Goal: Task Accomplishment & Management: Manage account settings

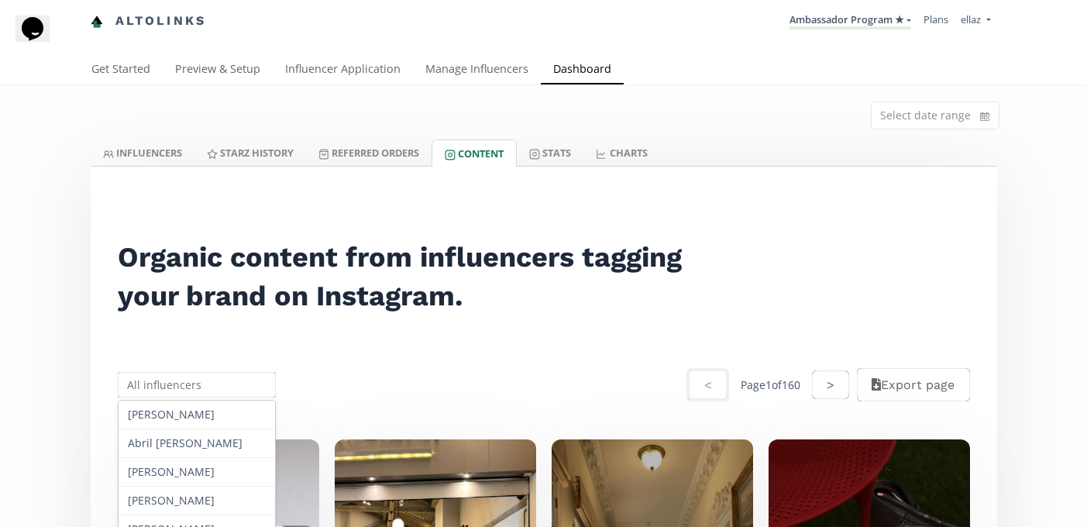
click at [198, 372] on input "text" at bounding box center [196, 385] width 163 height 30
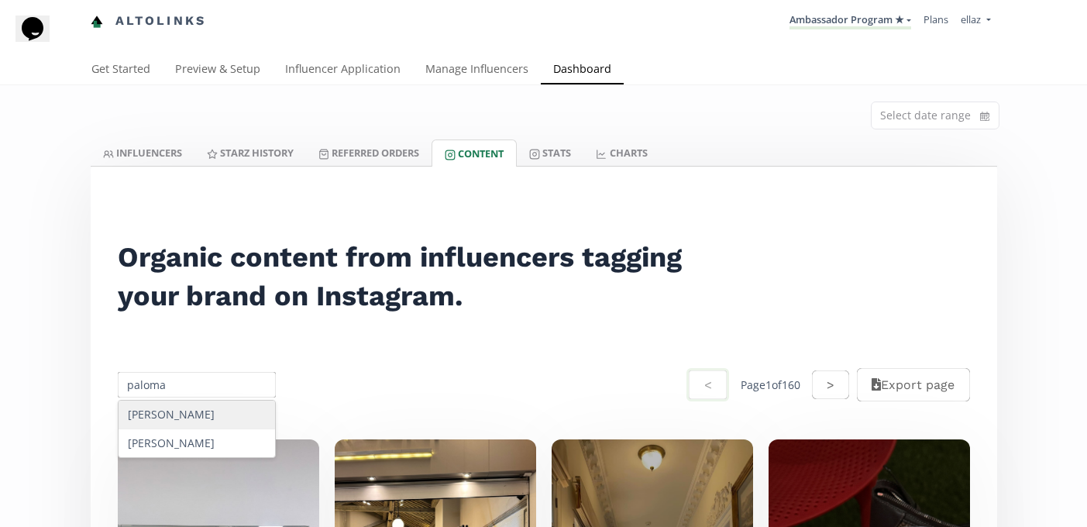
click at [158, 394] on input "paloma" at bounding box center [196, 385] width 163 height 30
type input "p"
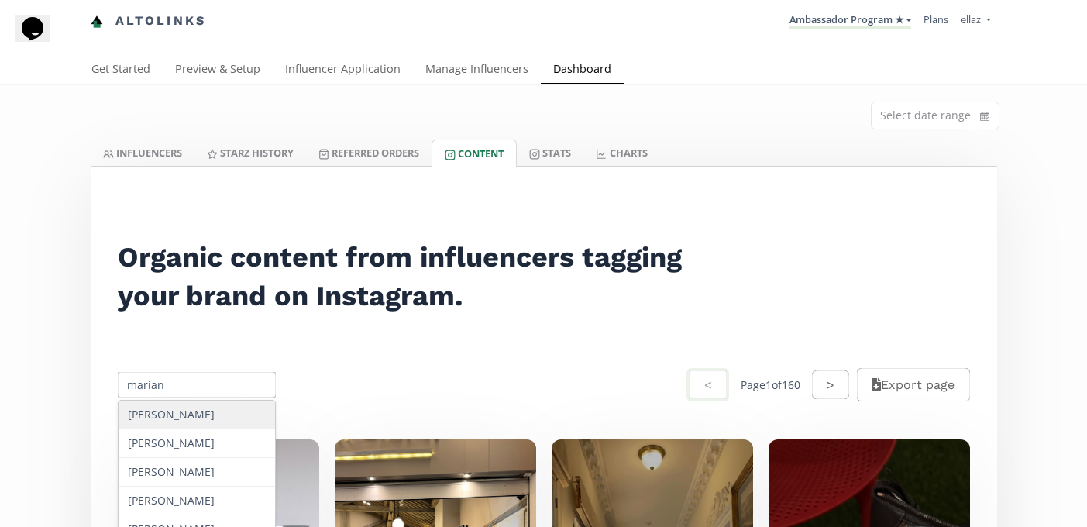
click at [146, 397] on input "marian" at bounding box center [196, 385] width 163 height 30
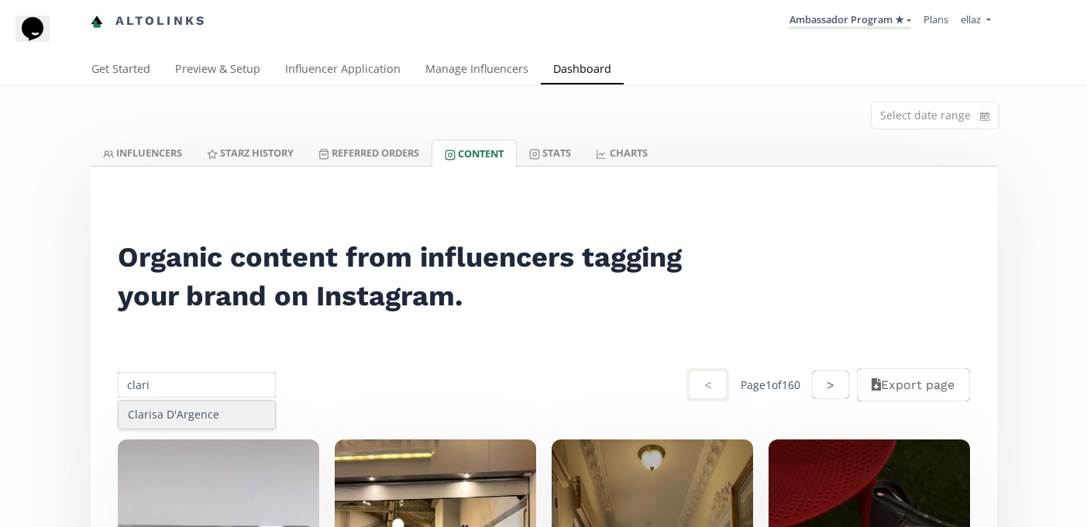
click at [202, 396] on input "clari" at bounding box center [196, 385] width 163 height 30
click at [206, 412] on div "Clarisa D'Argence" at bounding box center [197, 414] width 157 height 28
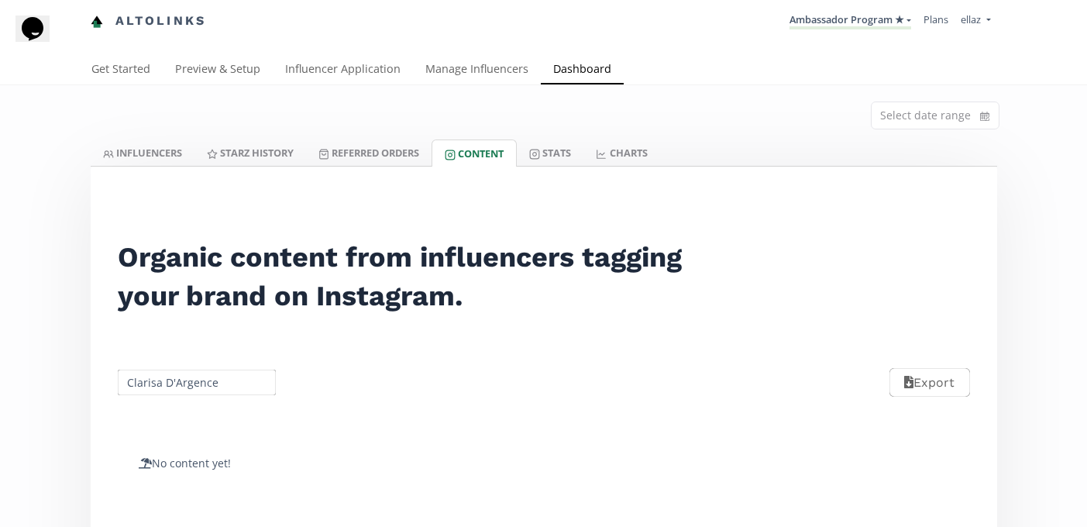
scroll to position [58, 0]
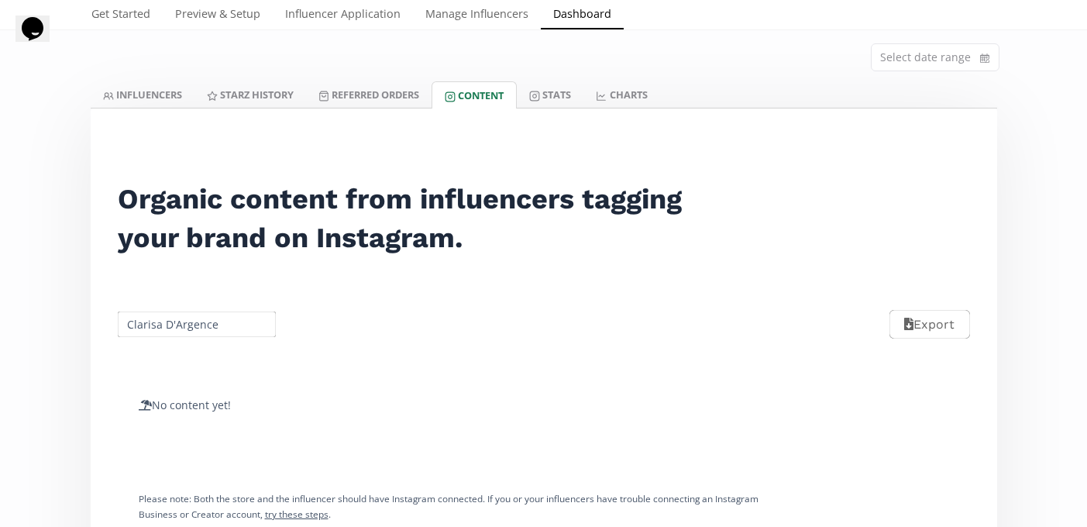
click at [161, 330] on input "Clarisa D'Argence" at bounding box center [196, 324] width 163 height 30
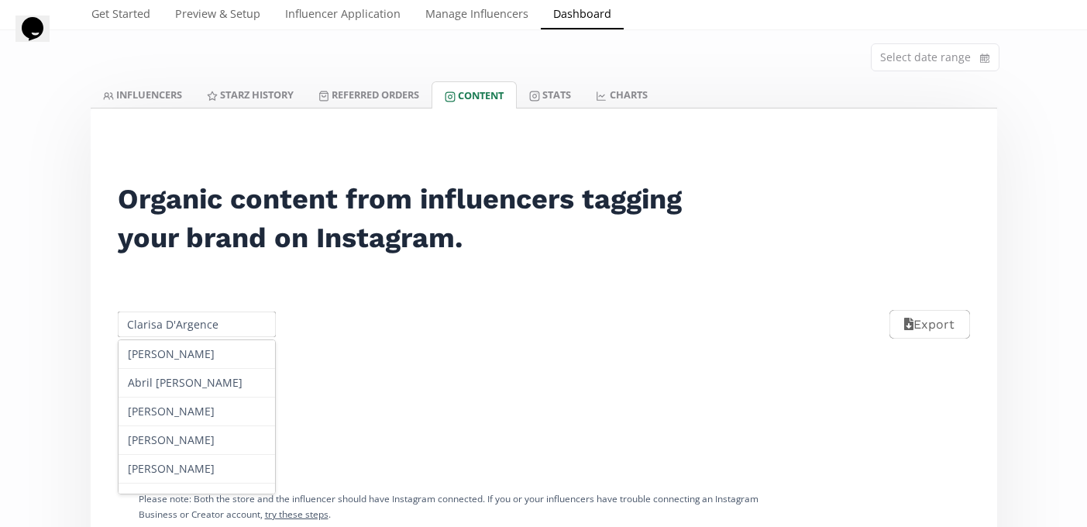
click at [161, 330] on input "Clarisa D'Argence" at bounding box center [196, 324] width 163 height 30
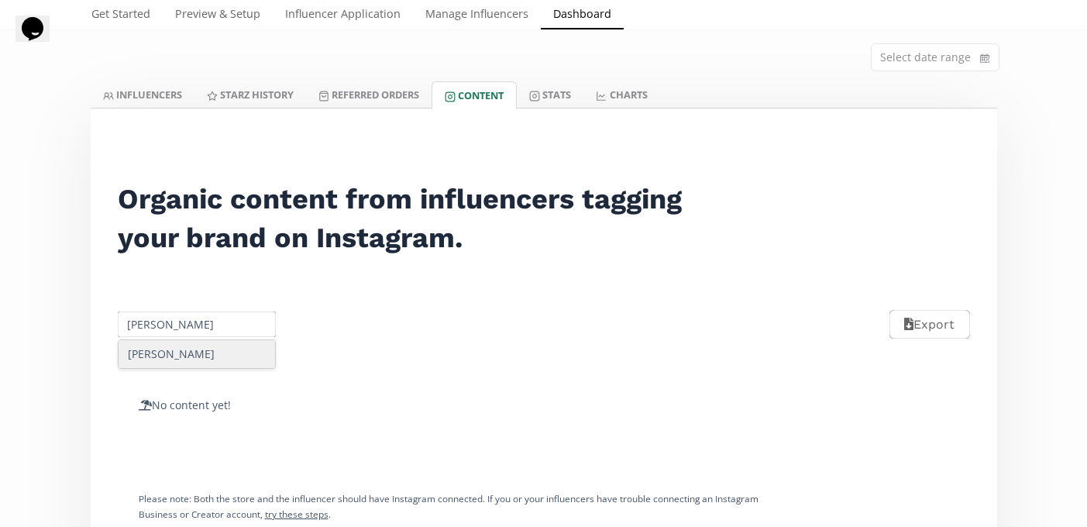
click at [145, 325] on input "natalia g" at bounding box center [196, 324] width 163 height 30
type input "alexa he"
click at [332, 19] on link "Influencer Application" at bounding box center [343, 15] width 140 height 31
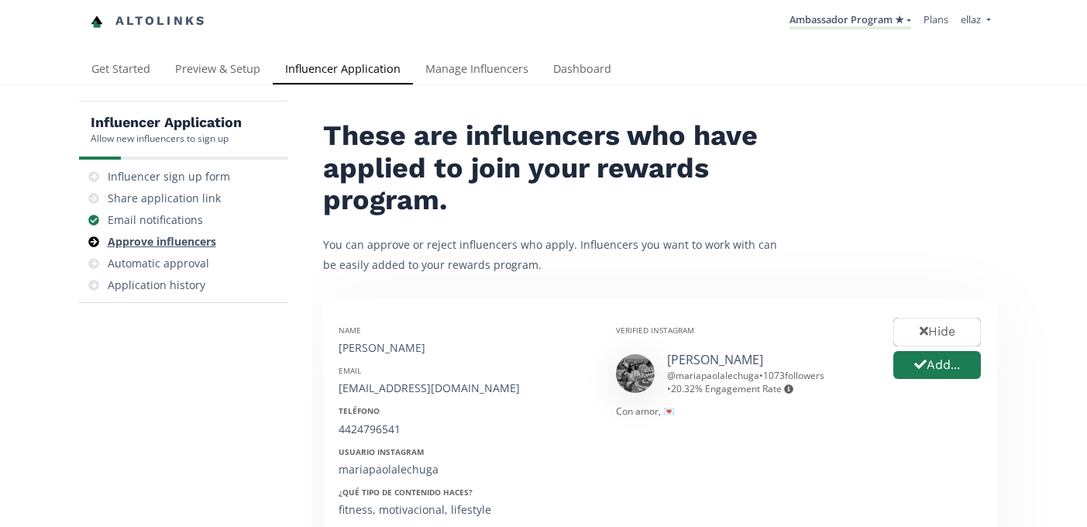
click at [210, 239] on div "Approve influencers" at bounding box center [162, 241] width 108 height 15
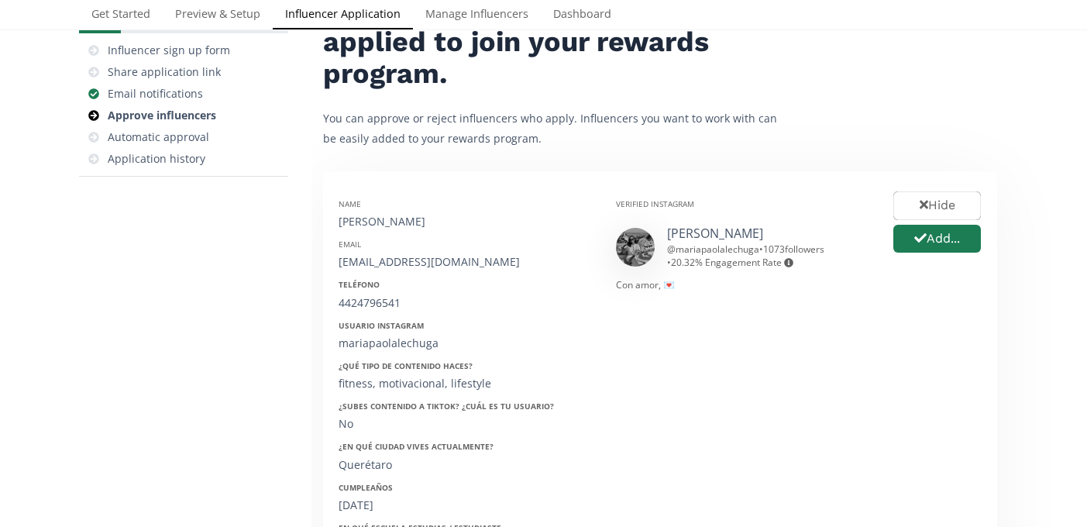
scroll to position [157, 0]
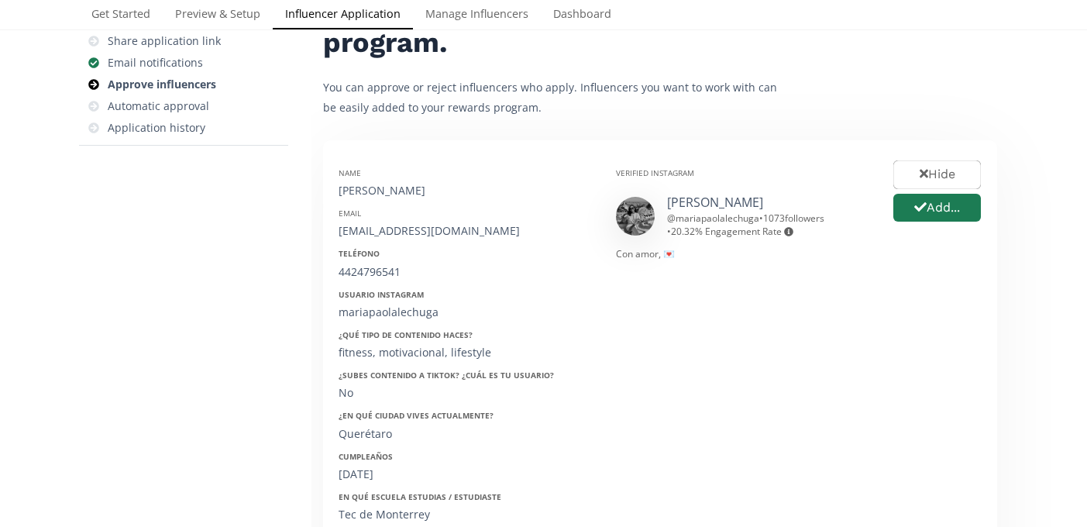
click at [376, 194] on div "[PERSON_NAME]" at bounding box center [466, 190] width 254 height 15
copy div "[PERSON_NAME]"
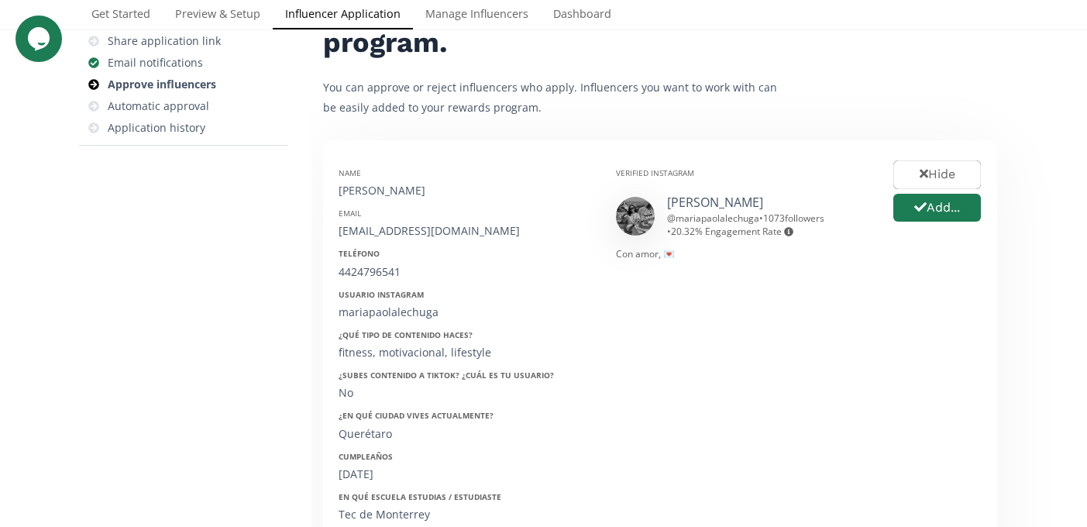
click at [407, 217] on div "Email" at bounding box center [466, 213] width 254 height 11
click at [408, 225] on div "[EMAIL_ADDRESS][DOMAIN_NAME]" at bounding box center [466, 230] width 254 height 15
copy div "[EMAIL_ADDRESS][DOMAIN_NAME]"
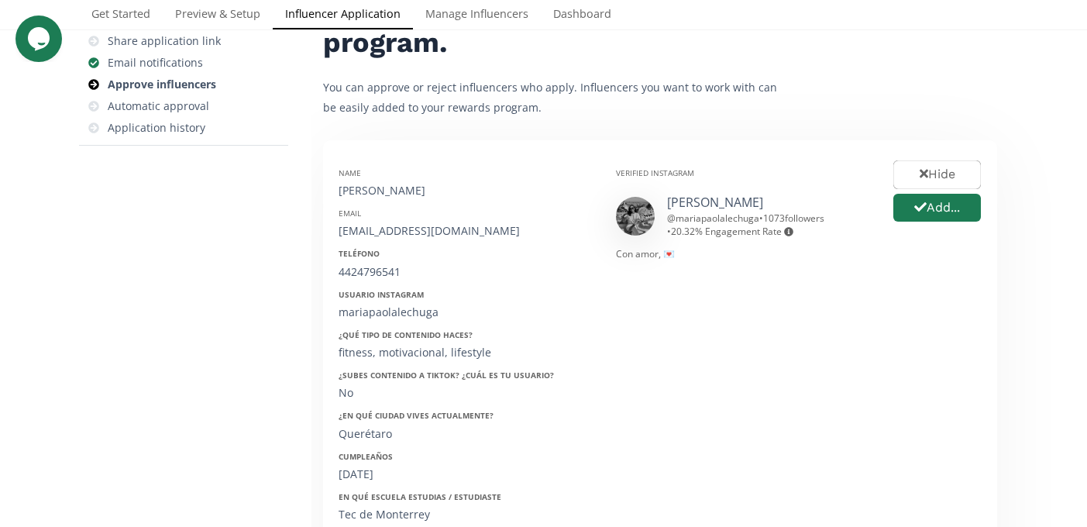
click at [376, 271] on div "4424796541" at bounding box center [466, 271] width 254 height 15
copy div "4424796541"
click at [377, 312] on div "mariapaolalechuga" at bounding box center [466, 311] width 254 height 15
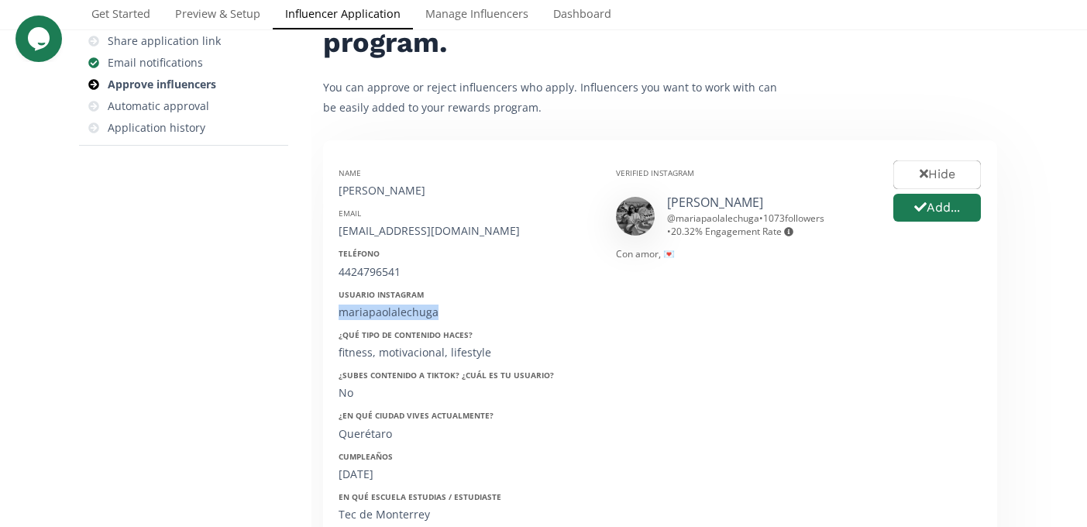
copy div "mariapaolalechuga"
click at [359, 474] on div "29 Julio 1998" at bounding box center [466, 473] width 254 height 15
copy div "29 Julio 1998"
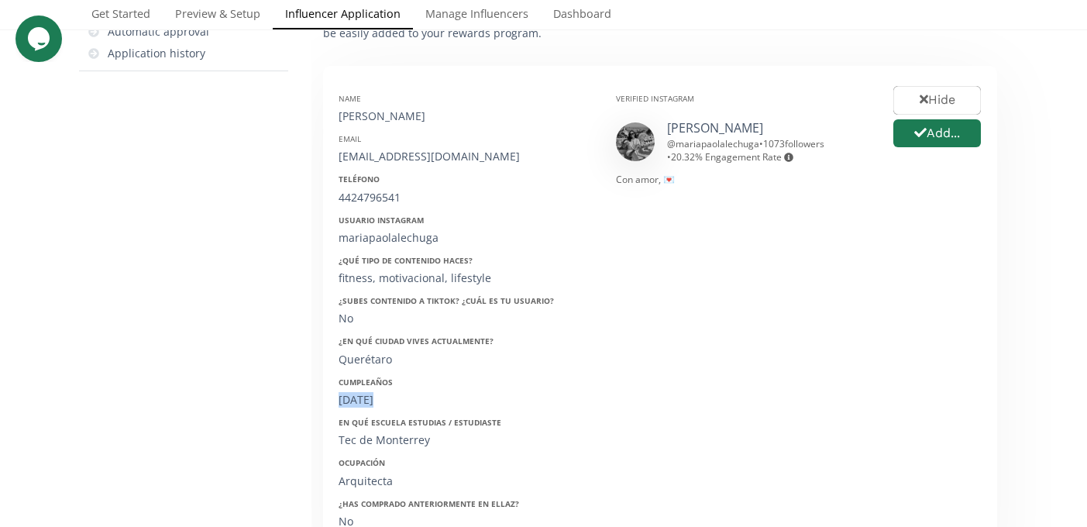
scroll to position [216, 0]
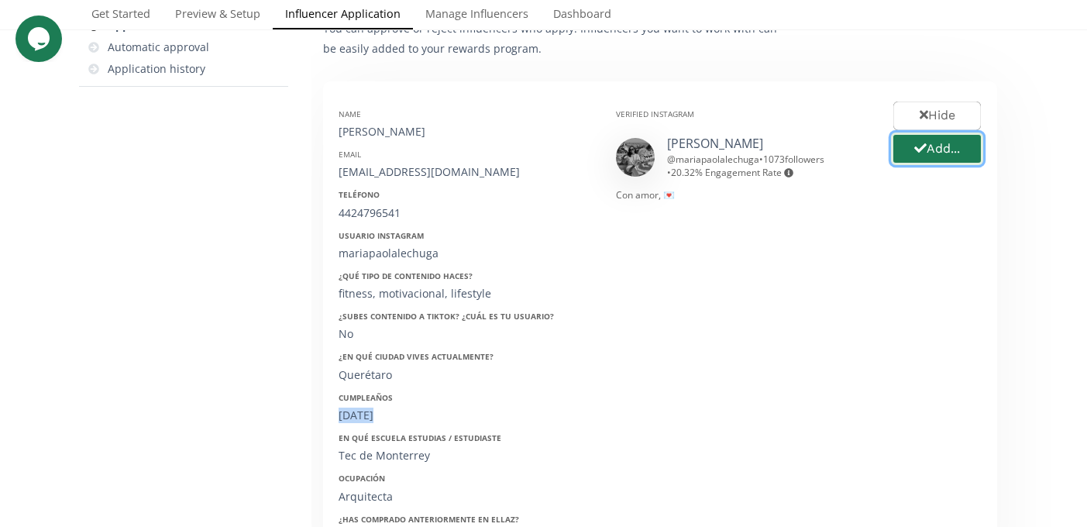
click at [927, 150] on button "Add..." at bounding box center [937, 148] width 92 height 33
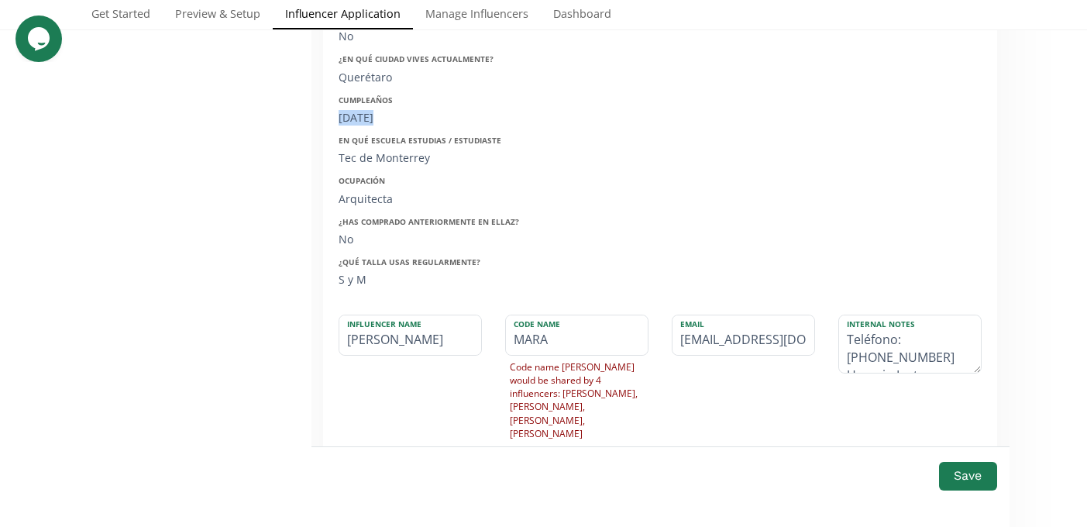
scroll to position [537, 0]
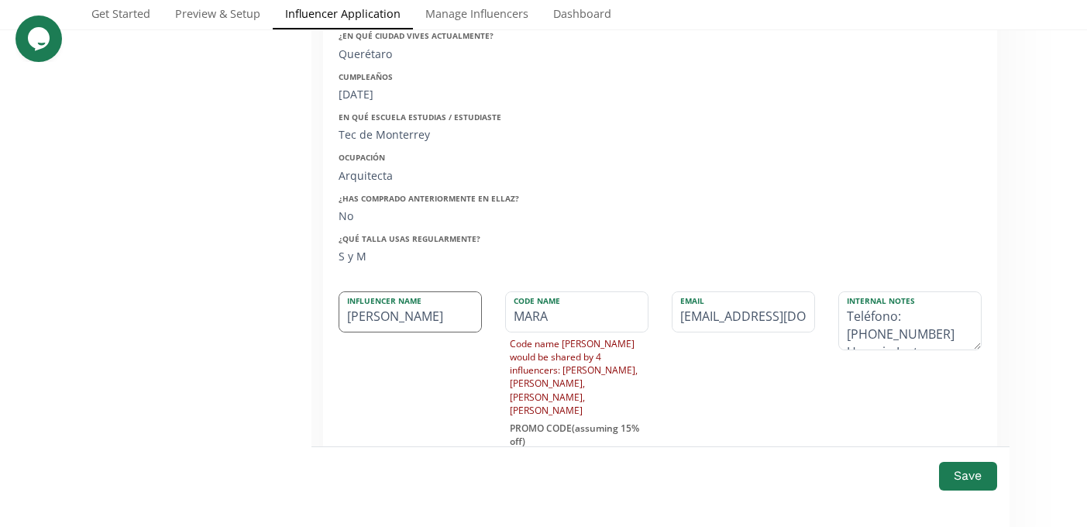
click at [459, 324] on input "María Paola" at bounding box center [410, 312] width 142 height 40
type input "María Paola Lechuga"
click at [949, 476] on button "Save" at bounding box center [968, 475] width 62 height 33
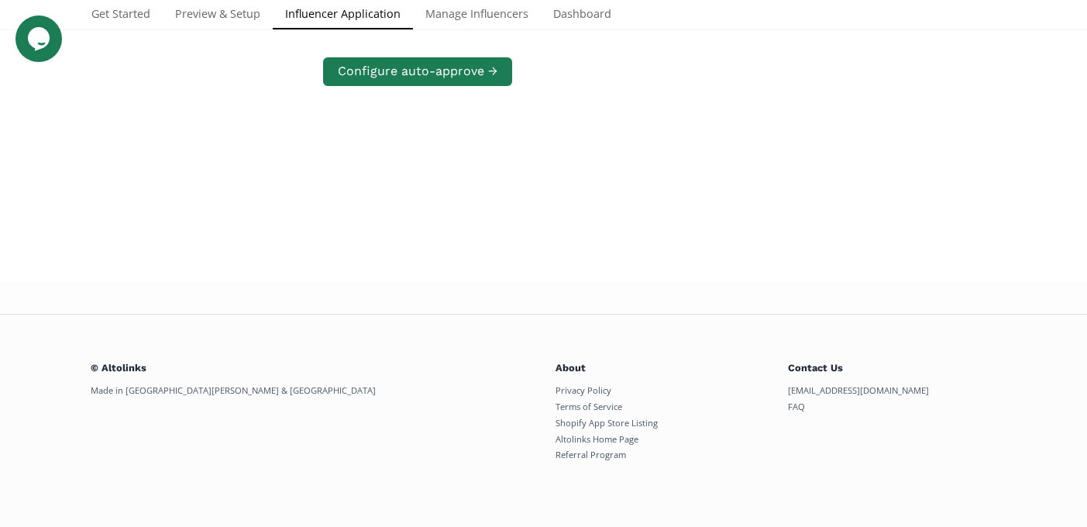
scroll to position [298, 0]
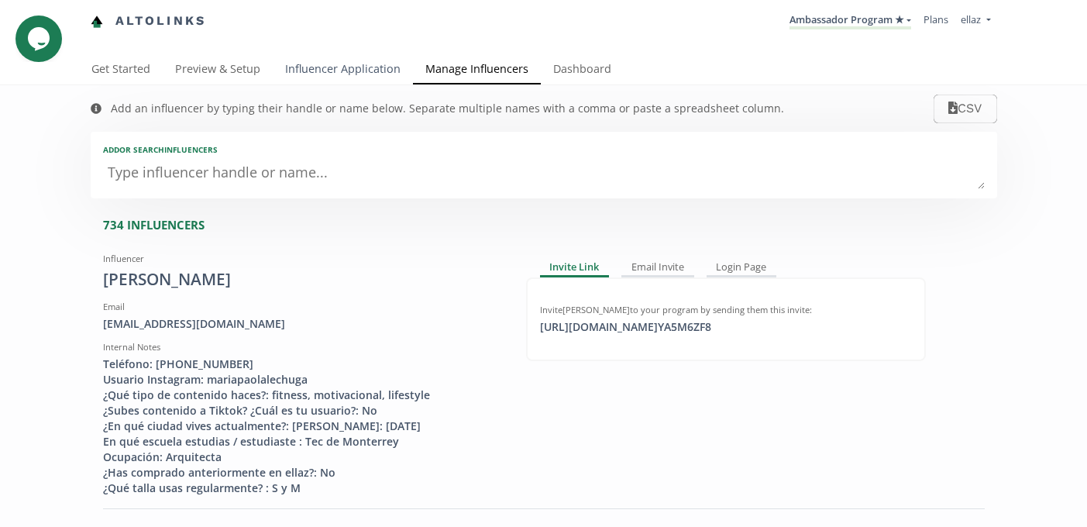
click at [341, 70] on link "Influencer Application" at bounding box center [343, 70] width 140 height 31
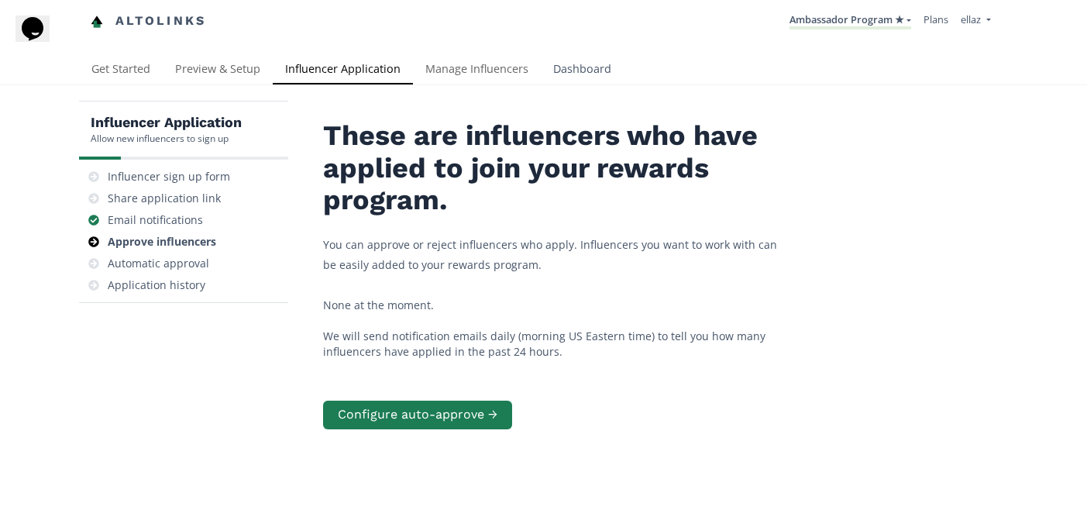
click at [562, 67] on link "Dashboard" at bounding box center [582, 70] width 83 height 31
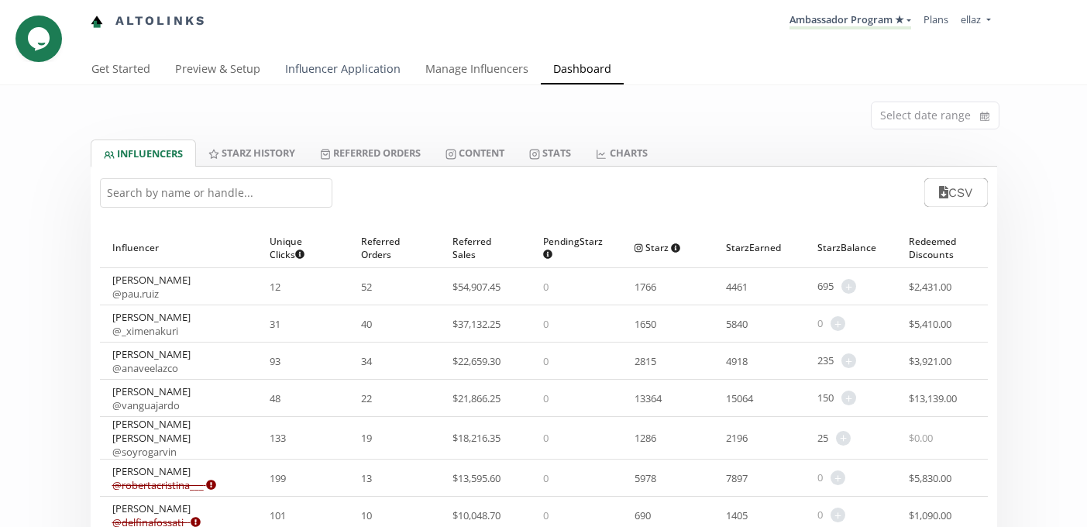
click at [407, 84] on link "Influencer Application" at bounding box center [343, 70] width 140 height 31
click at [438, 75] on link "Manage Influencers" at bounding box center [477, 70] width 128 height 31
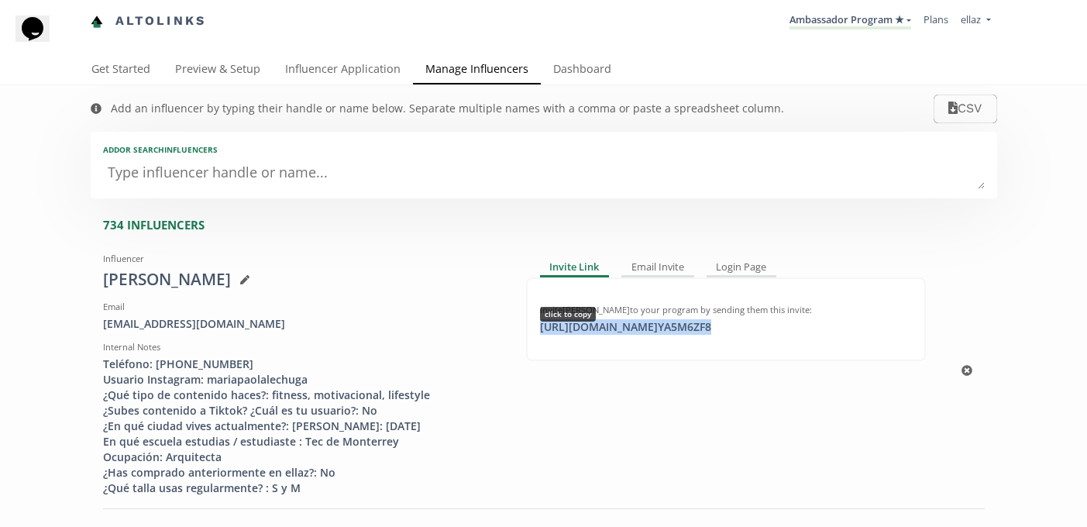
click at [611, 335] on div "[URL][DOMAIN_NAME] YA5M6ZF8 click to copy" at bounding box center [626, 326] width 190 height 15
click at [603, 71] on link "Dashboard" at bounding box center [582, 70] width 83 height 31
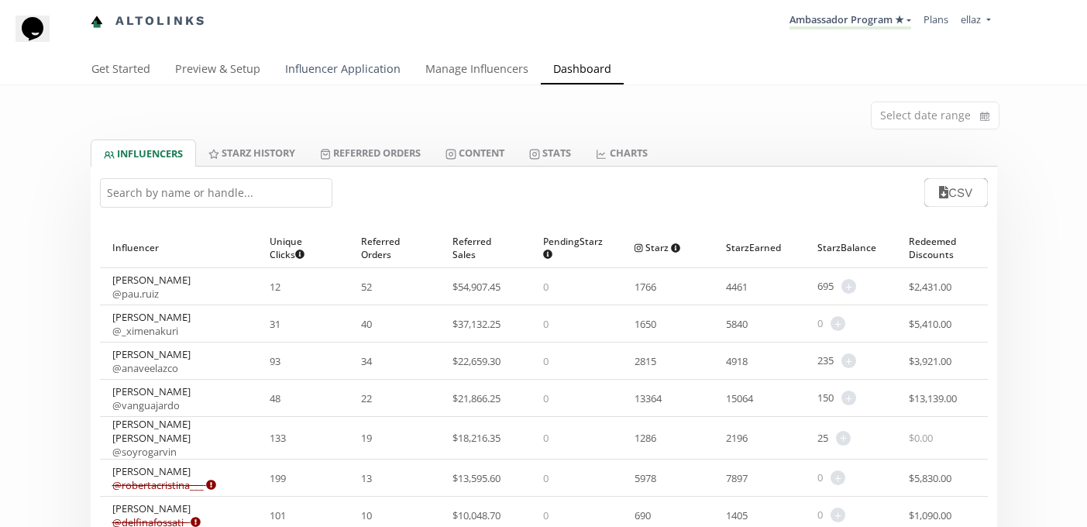
click at [323, 80] on link "Influencer Application" at bounding box center [343, 70] width 140 height 31
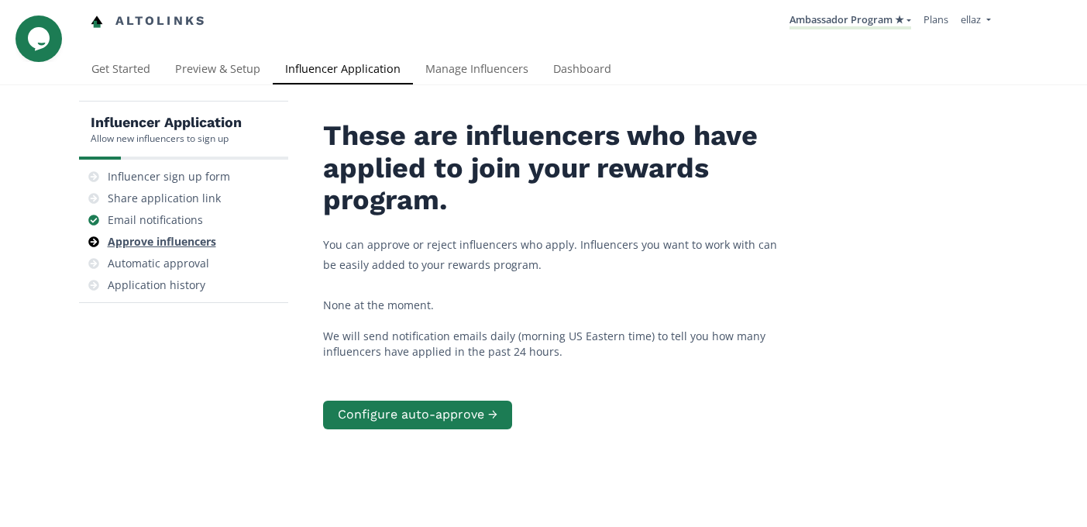
click at [174, 243] on div "Approve influencers" at bounding box center [162, 241] width 108 height 15
click at [510, 74] on link "Manage Influencers" at bounding box center [477, 70] width 128 height 31
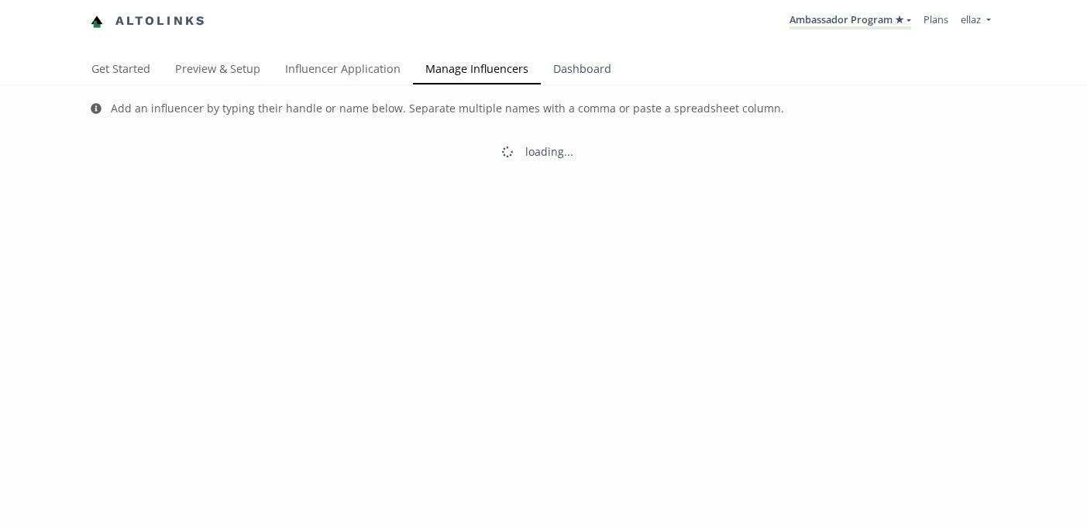
click at [558, 69] on link "Dashboard" at bounding box center [582, 70] width 83 height 31
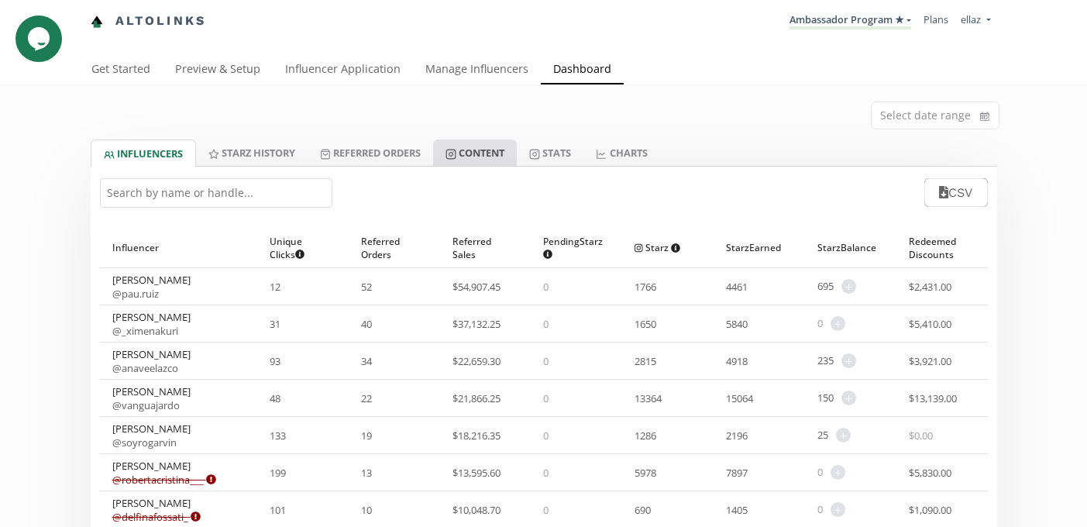
click at [480, 156] on link "Content" at bounding box center [475, 152] width 84 height 26
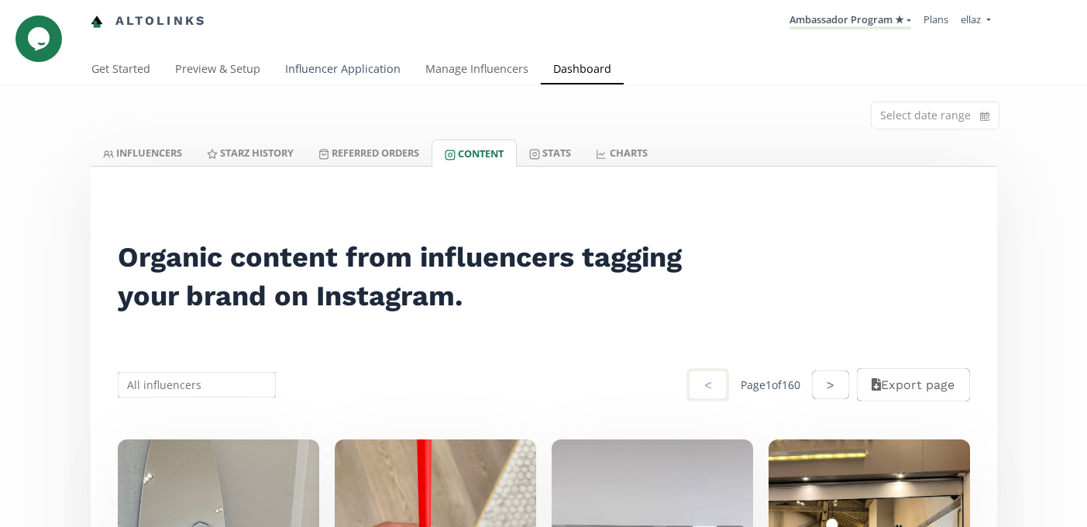
click at [332, 70] on link "Influencer Application" at bounding box center [343, 70] width 140 height 31
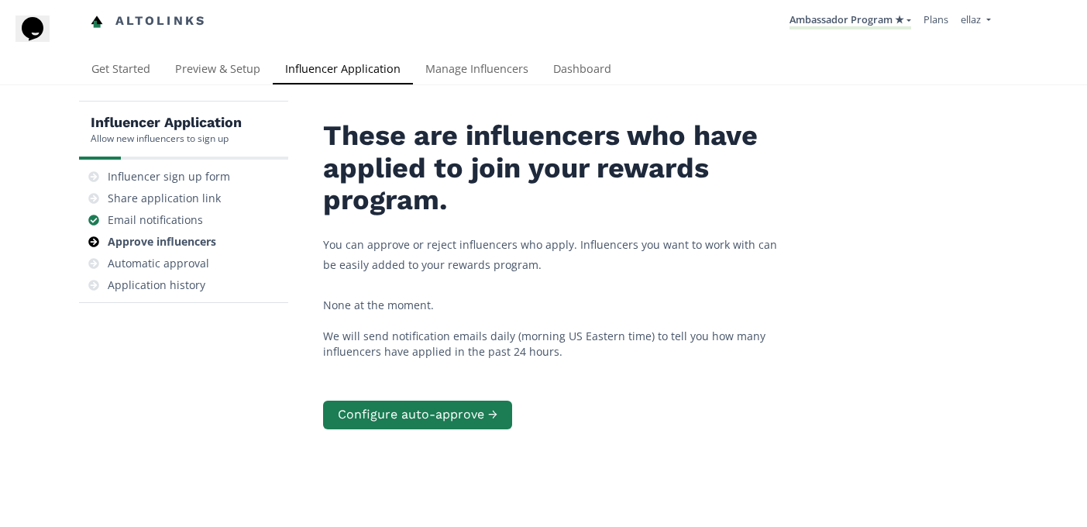
click at [835, 33] on li "Ambassador Program ★ KINEDU MACRO INFLUENCERS (prog ventas) Ambassador Program …" at bounding box center [850, 21] width 134 height 30
click at [842, 25] on link "Ambassador Program ★" at bounding box center [850, 20] width 122 height 17
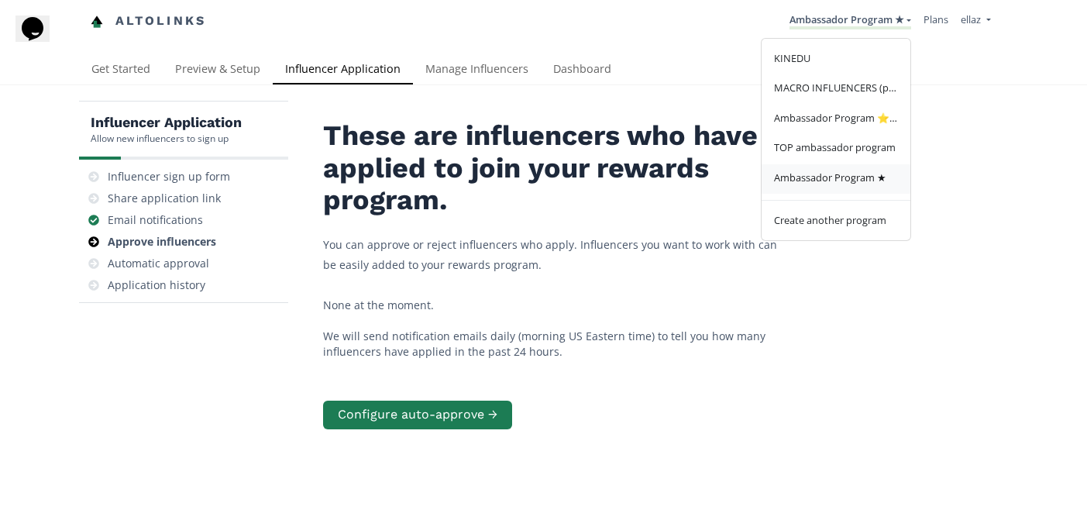
click at [842, 187] on link "Ambassador Program ★" at bounding box center [835, 179] width 149 height 30
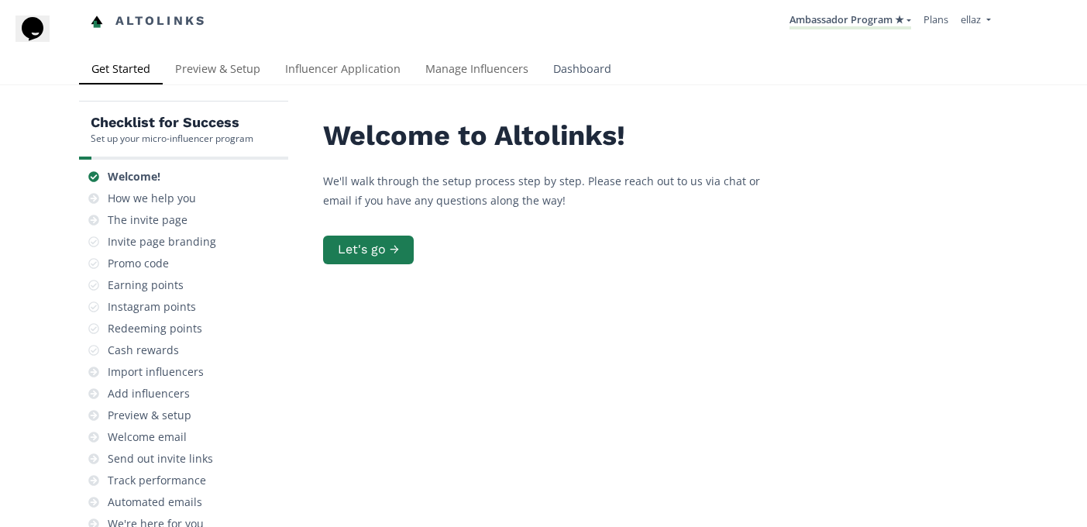
click at [574, 75] on link "Dashboard" at bounding box center [582, 70] width 83 height 31
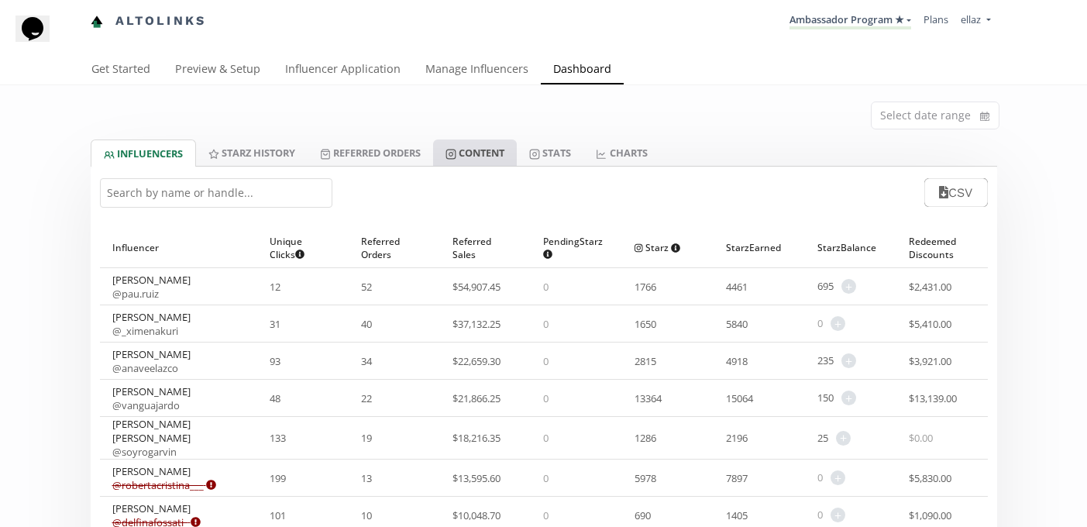
click at [507, 142] on link "Content" at bounding box center [475, 152] width 84 height 26
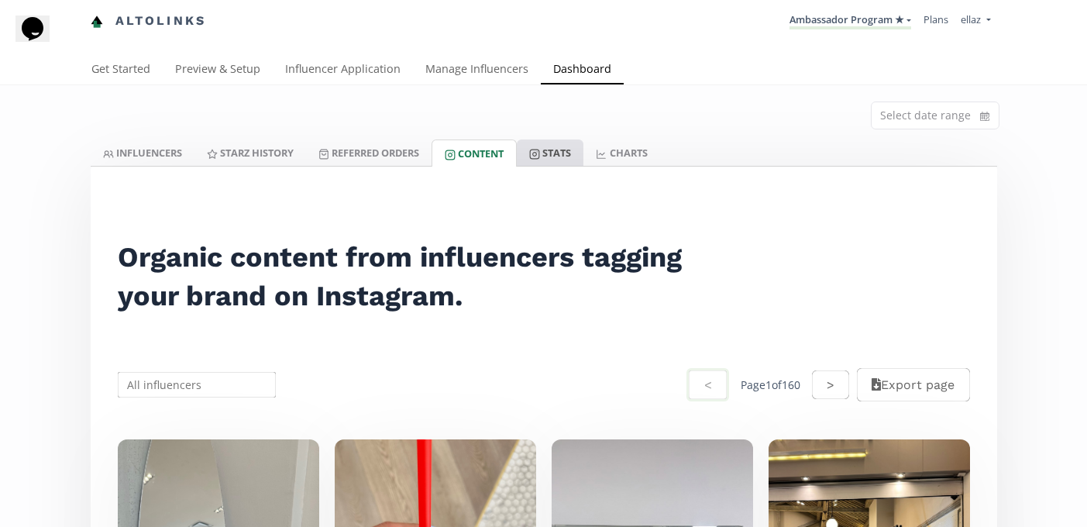
click at [553, 156] on link "Stats" at bounding box center [550, 152] width 67 height 26
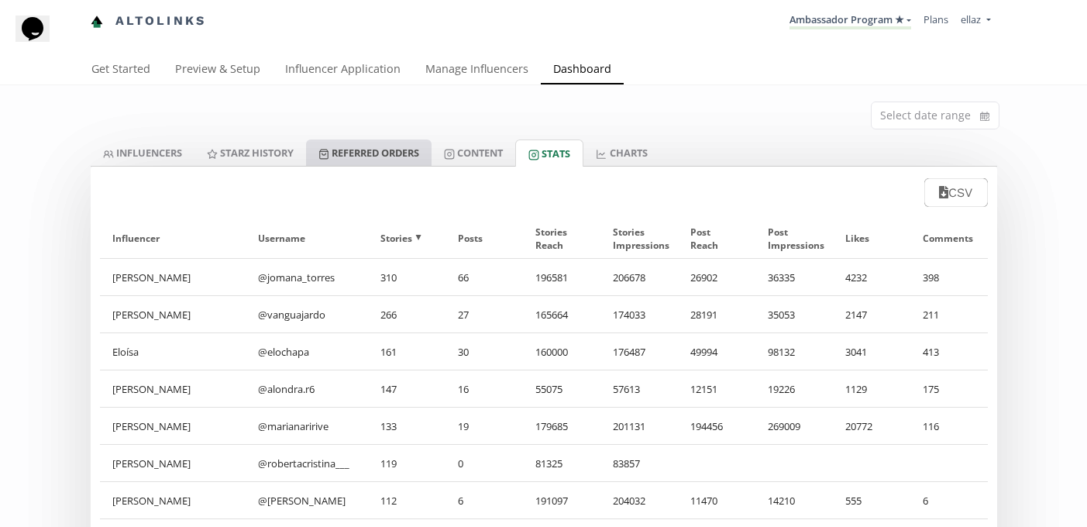
click at [372, 159] on link "Referred Orders" at bounding box center [368, 152] width 125 height 26
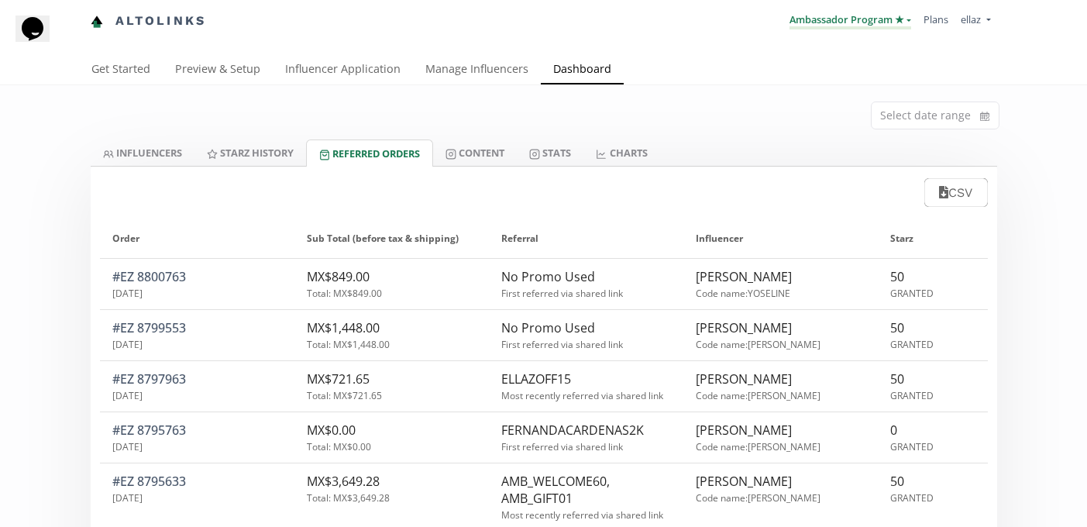
click at [815, 14] on link "Ambassador Program ★" at bounding box center [850, 20] width 122 height 17
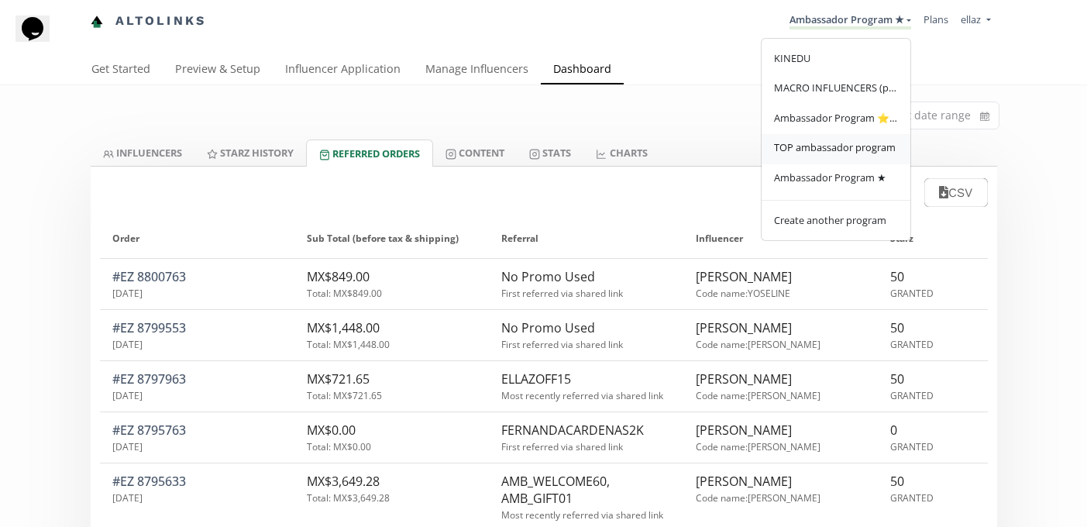
click at [815, 140] on link "TOP ambassador program" at bounding box center [835, 149] width 149 height 30
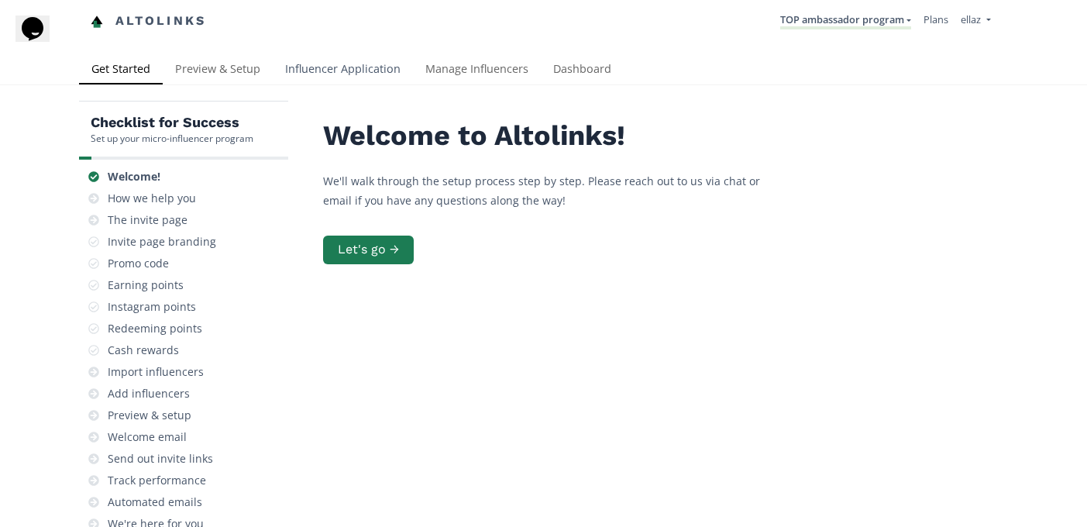
click at [377, 69] on link "Influencer Application" at bounding box center [343, 70] width 140 height 31
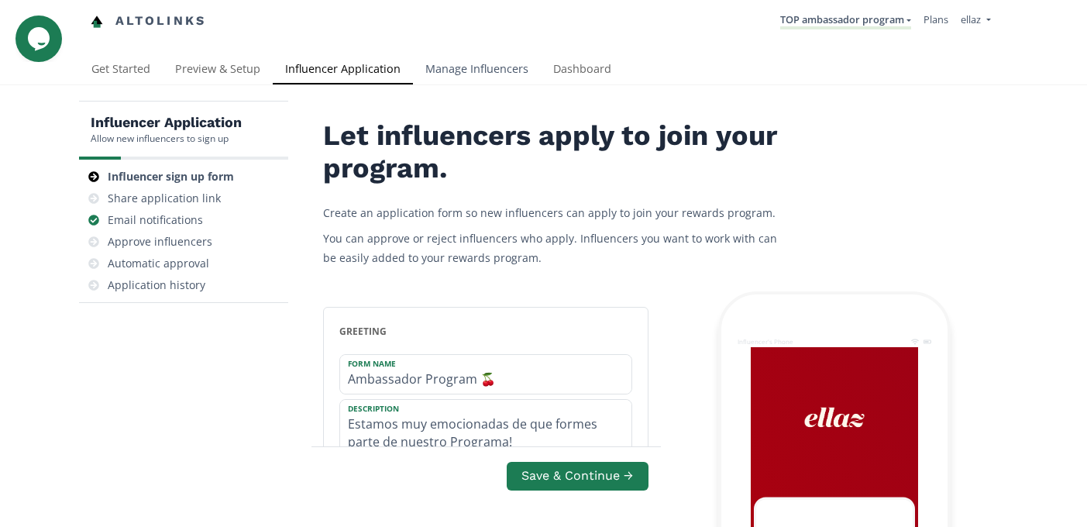
click at [486, 81] on link "Manage Influencers" at bounding box center [477, 70] width 128 height 31
